Goal: Find specific page/section: Find specific page/section

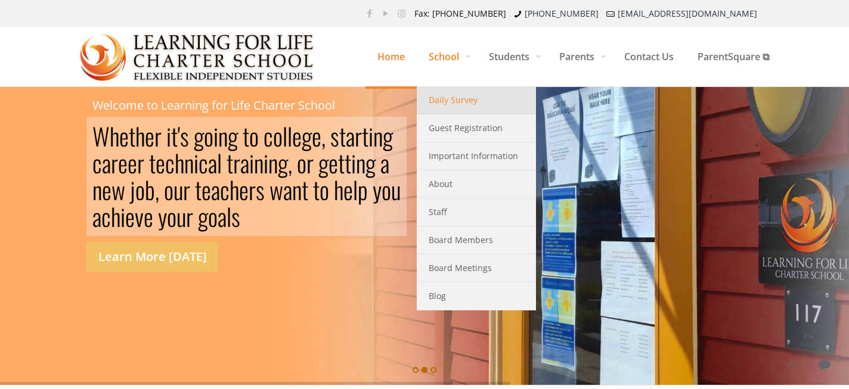
click at [456, 103] on span "Daily Survey" at bounding box center [453, 100] width 49 height 16
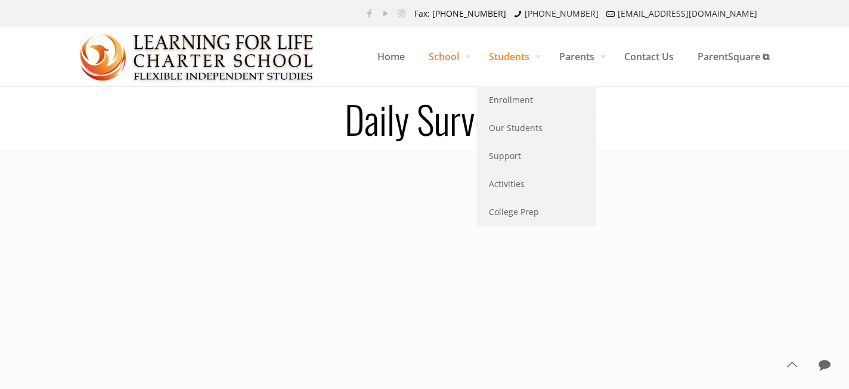
click at [522, 54] on span "Students" at bounding box center [512, 57] width 70 height 36
click at [509, 130] on span "Our Students" at bounding box center [516, 128] width 54 height 16
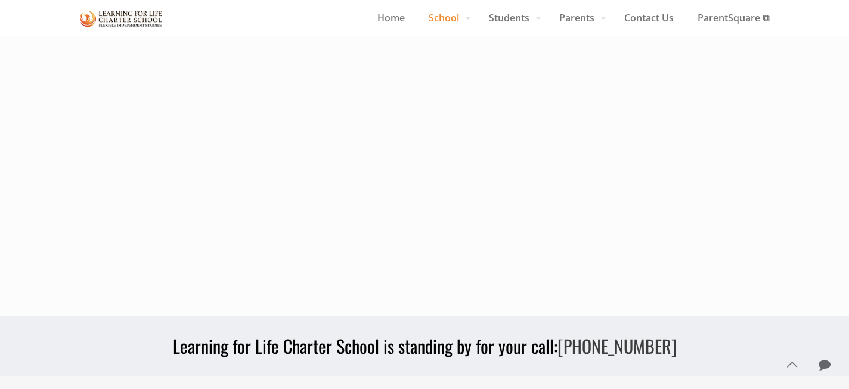
scroll to position [452, 0]
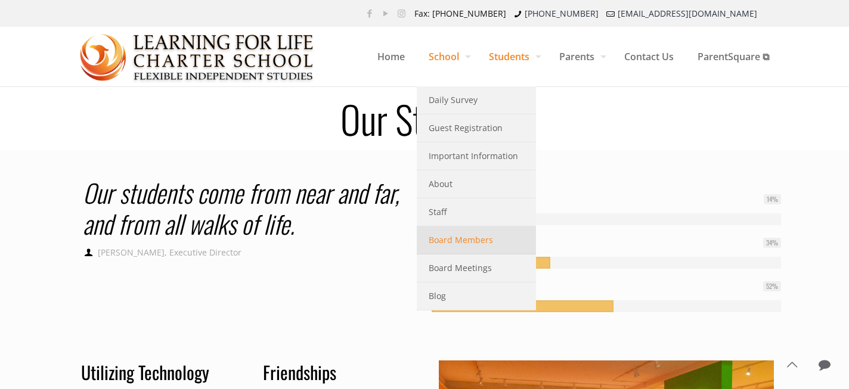
click at [460, 237] on span "Board Members" at bounding box center [461, 241] width 64 height 16
